Goal: Task Accomplishment & Management: Complete application form

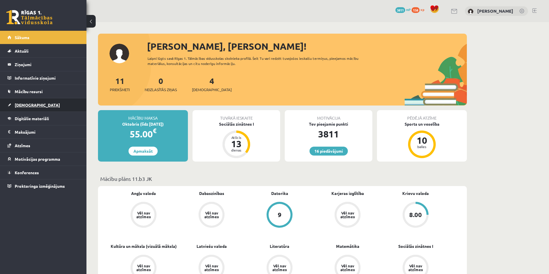
click at [26, 106] on span "[DEMOGRAPHIC_DATA]" at bounding box center [37, 105] width 45 height 5
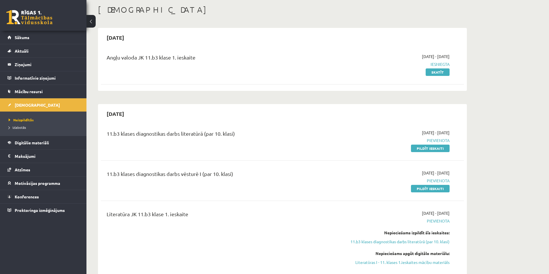
scroll to position [144, 0]
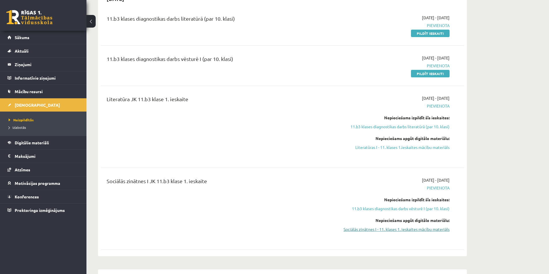
click at [402, 228] on link "Sociālās zinātnes I - 11. klases 1. ieskaites mācību materiāls" at bounding box center [395, 230] width 109 height 6
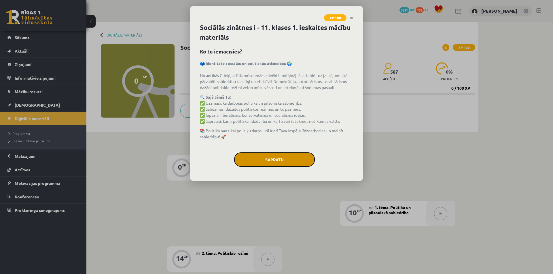
click at [263, 159] on button "Sapratu" at bounding box center [274, 160] width 81 height 14
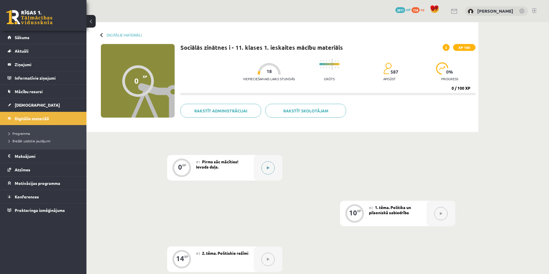
click at [261, 169] on div at bounding box center [267, 168] width 29 height 26
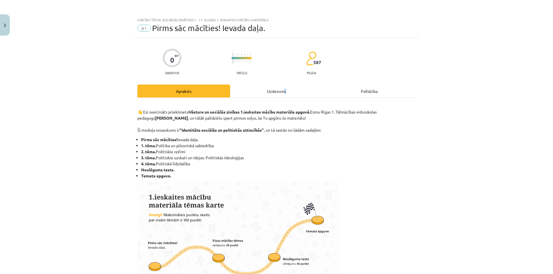
click at [283, 90] on div "Uzdevums" at bounding box center [276, 91] width 93 height 13
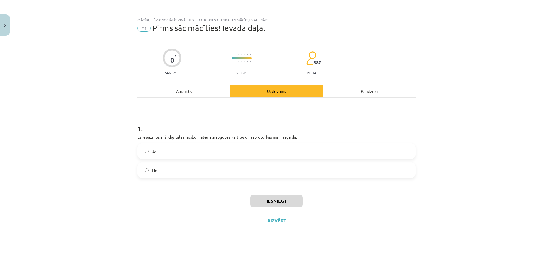
click at [211, 156] on label "Jā" at bounding box center [276, 151] width 277 height 14
click at [289, 195] on button "Iesniegt" at bounding box center [276, 201] width 52 height 13
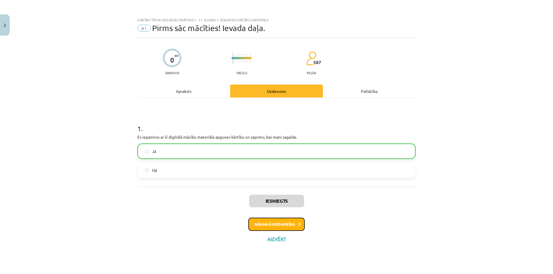
click at [281, 228] on button "Nākamā nodarbība" at bounding box center [276, 224] width 56 height 13
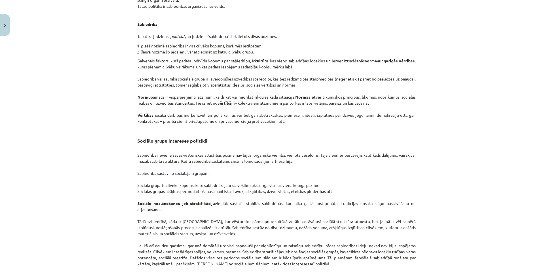
scroll to position [826, 0]
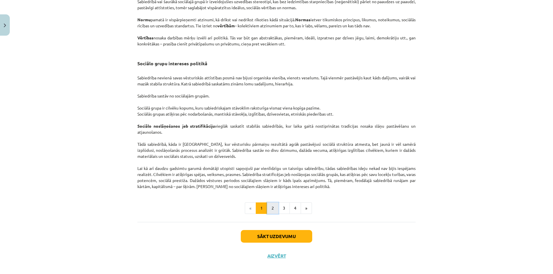
click at [270, 203] on button "2" at bounding box center [273, 209] width 12 height 12
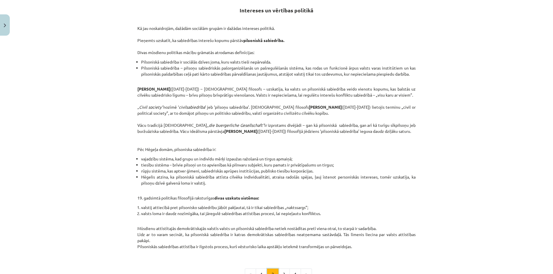
scroll to position [0, 0]
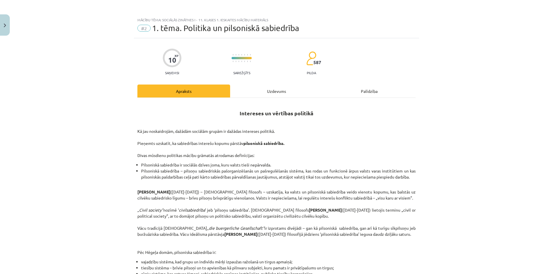
click at [273, 94] on div "Uzdevums" at bounding box center [276, 91] width 93 height 13
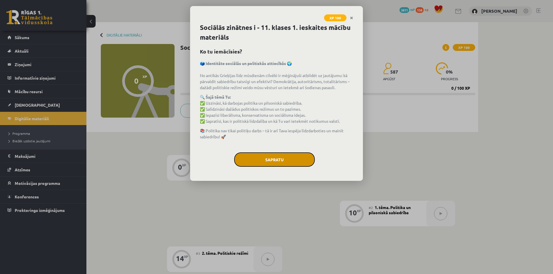
click at [278, 155] on button "Sapratu" at bounding box center [274, 160] width 81 height 14
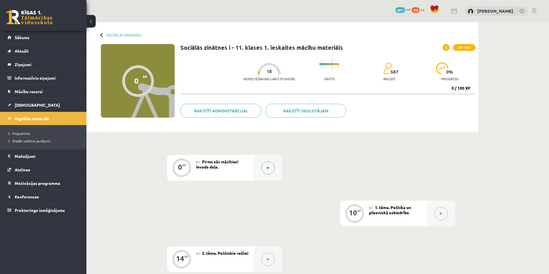
click at [267, 163] on button at bounding box center [267, 168] width 13 height 13
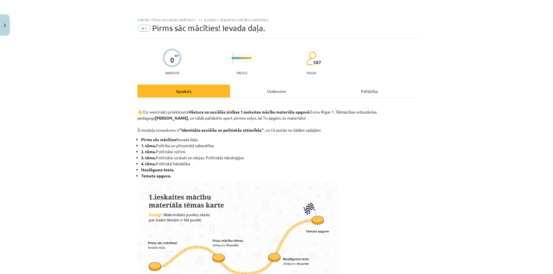
click at [272, 94] on div "Uzdevums" at bounding box center [276, 91] width 93 height 13
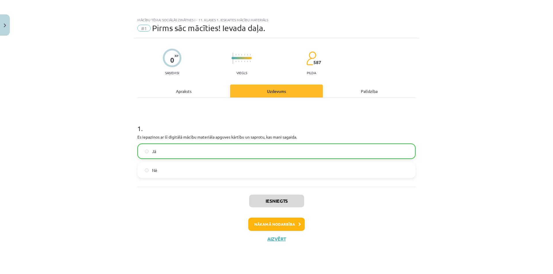
click at [256, 215] on div "Iesniegts Nākamā nodarbība Aizvērt" at bounding box center [276, 216] width 278 height 59
click at [279, 229] on button "Nākamā nodarbība" at bounding box center [276, 224] width 56 height 13
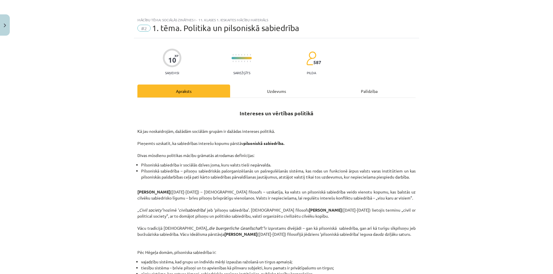
click at [270, 91] on div "Uzdevums" at bounding box center [276, 91] width 93 height 13
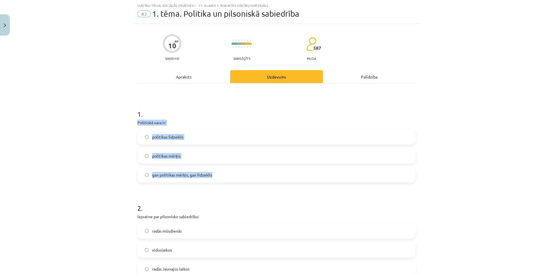
drag, startPoint x: 132, startPoint y: 120, endPoint x: 238, endPoint y: 183, distance: 122.6
copy div "Politiskā vara ir: politikas līdzeklis politikas mērķis gan politikas mērķis, g…"
click at [181, 174] on span "gan politikas mērķis, gan līdzeklis" at bounding box center [182, 175] width 60 height 6
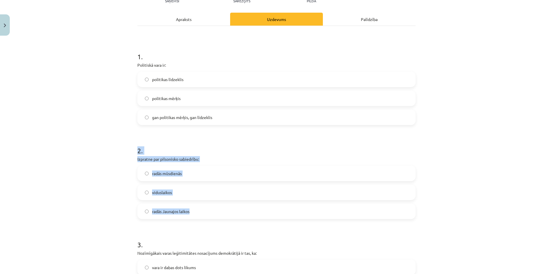
drag, startPoint x: 133, startPoint y: 154, endPoint x: 204, endPoint y: 209, distance: 90.1
click at [205, 210] on div "10 XP Saņemsi Sarežģīts 587 pilda Apraksts Uzdevums Palīdzība 1 . Politiskā var…" at bounding box center [276, 260] width 285 height 588
click at [193, 180] on label "radās mūsdienās" at bounding box center [276, 173] width 277 height 14
click at [188, 210] on label "radās Jaunajos laikos" at bounding box center [276, 211] width 277 height 14
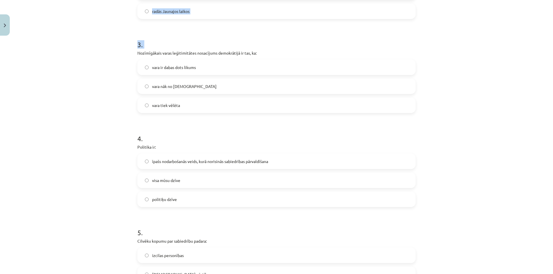
scroll to position [366, 0]
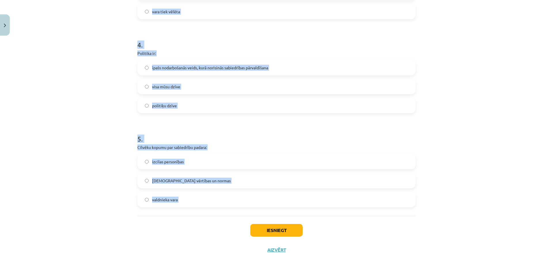
drag, startPoint x: 132, startPoint y: 164, endPoint x: 238, endPoint y: 234, distance: 126.7
click at [238, 234] on div "Mācību tēma: Sociālās zinātnes i - 11. klases 1. ieskaites mācību materiāls #2 …" at bounding box center [276, 137] width 553 height 274
copy form "Nozīmīgākais varas leģitimitātes nosacījums demokrātijā ir tas, ka: vara ir dab…"
click at [59, 138] on div "Mācību tēma: Sociālās zinātnes i - 11. klases 1. ieskaites mācību materiāls #2 …" at bounding box center [276, 137] width 553 height 274
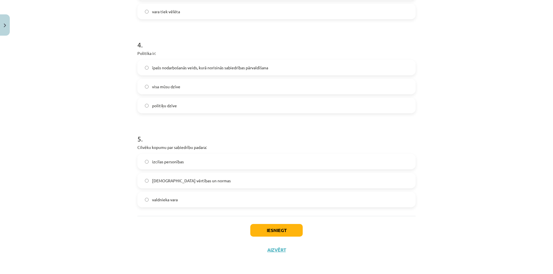
scroll to position [251, 0]
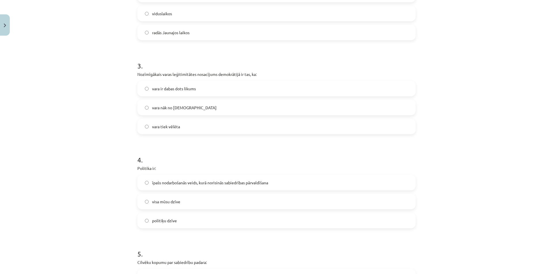
click at [162, 129] on span "vara tiek vēlēta" at bounding box center [166, 127] width 28 height 6
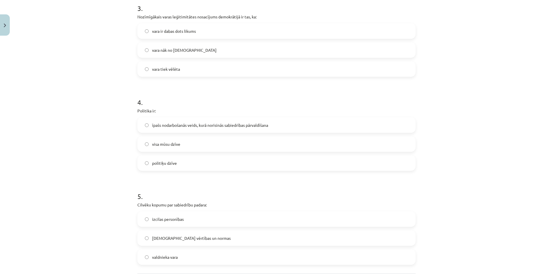
click at [190, 116] on div "4 . Politika ir: īpašs nodarbošanās veids, kurā norisinās sabiedrības pārvaldīš…" at bounding box center [276, 129] width 278 height 83
click at [152, 126] on span "īpašs nodarbošanās veids, kurā norisinās sabiedrības pārvaldīšana" at bounding box center [210, 125] width 116 height 6
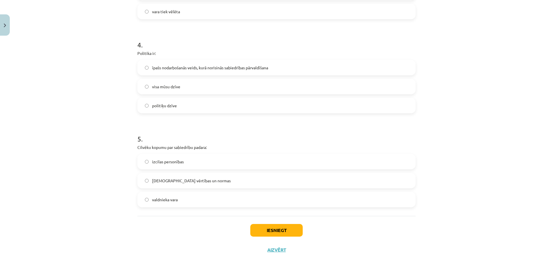
click at [194, 175] on label "[DEMOGRAPHIC_DATA] vērtības un normas" at bounding box center [276, 181] width 277 height 14
drag, startPoint x: 270, startPoint y: 225, endPoint x: 251, endPoint y: 212, distance: 23.7
click at [270, 225] on button "Iesniegt" at bounding box center [276, 230] width 52 height 13
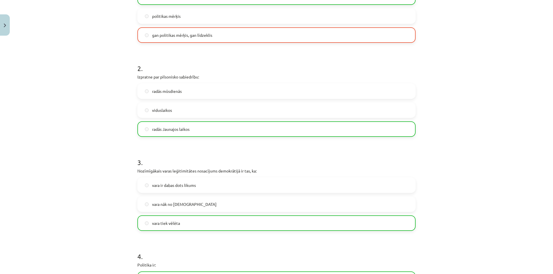
scroll to position [126, 0]
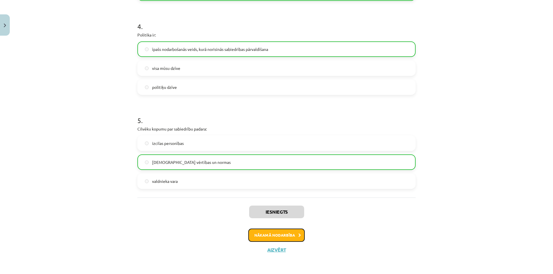
click at [282, 238] on button "Nākamā nodarbība" at bounding box center [276, 235] width 56 height 13
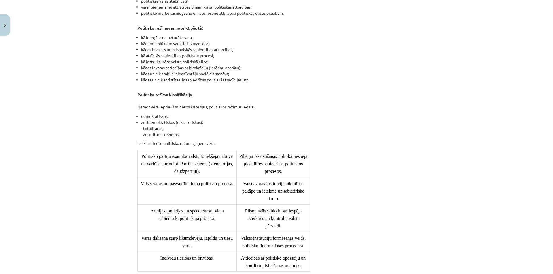
scroll to position [14, 0]
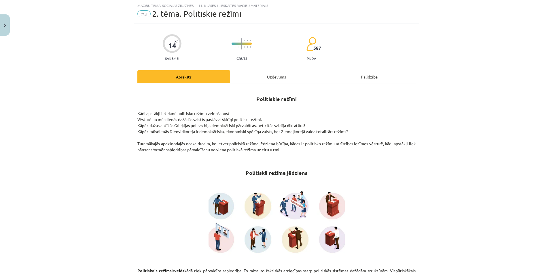
click at [260, 76] on div "Uzdevums" at bounding box center [276, 76] width 93 height 13
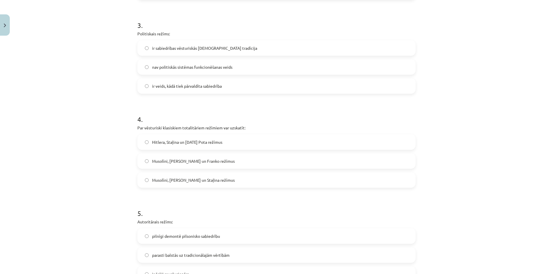
scroll to position [119, 0]
